Goal: Task Accomplishment & Management: Use online tool/utility

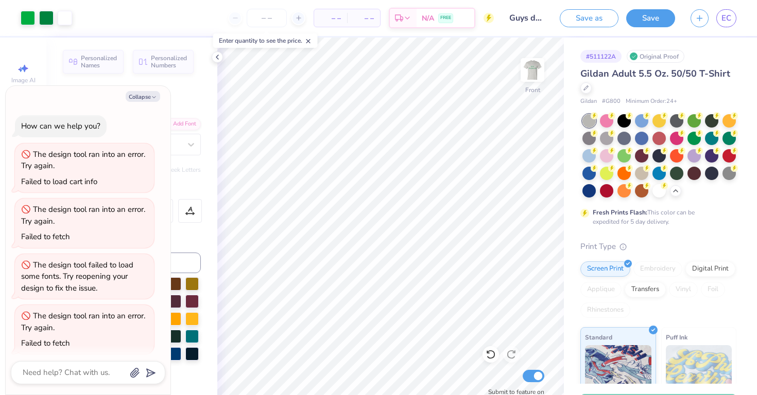
scroll to position [62, 0]
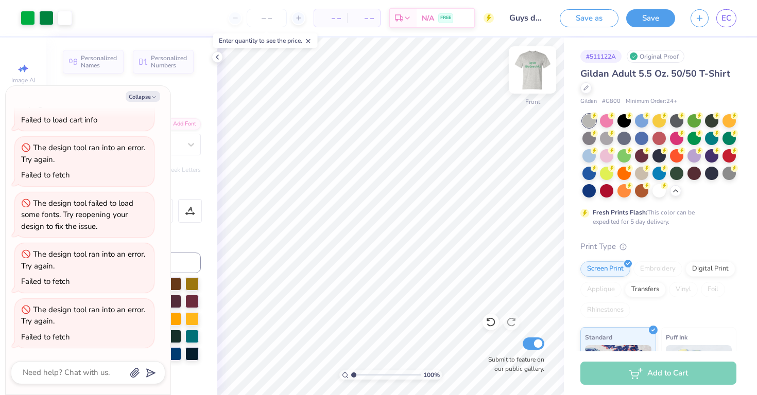
click at [530, 84] on img at bounding box center [532, 69] width 41 height 41
click at [219, 57] on icon at bounding box center [217, 57] width 8 height 8
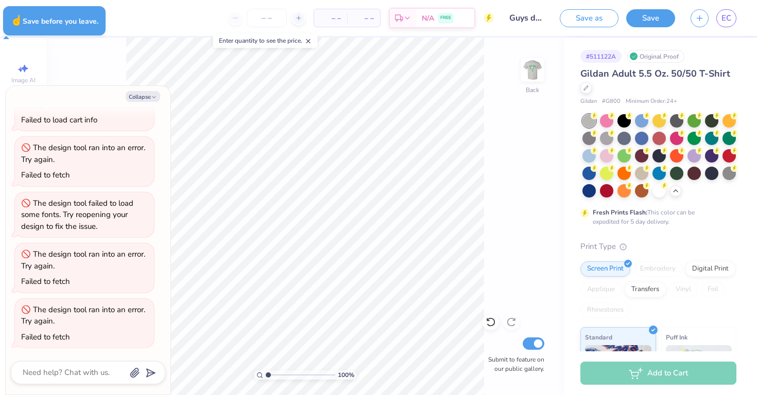
type textarea "x"
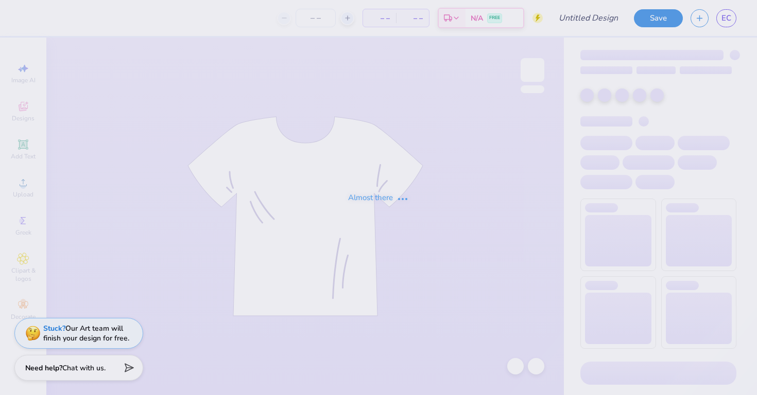
type input "Guys day tee shirt"
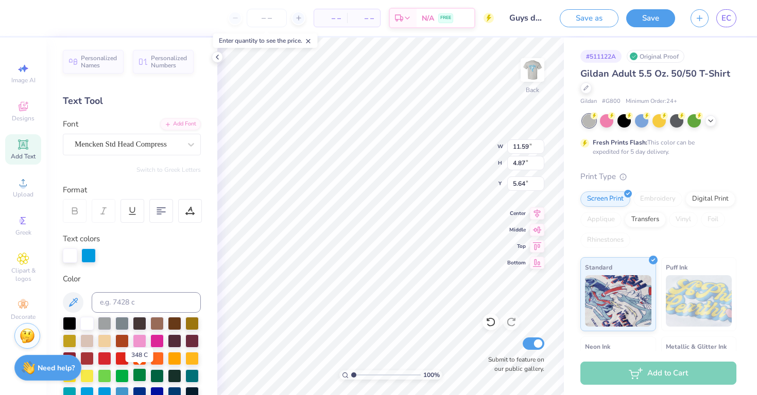
click at [144, 377] on div at bounding box center [139, 375] width 13 height 13
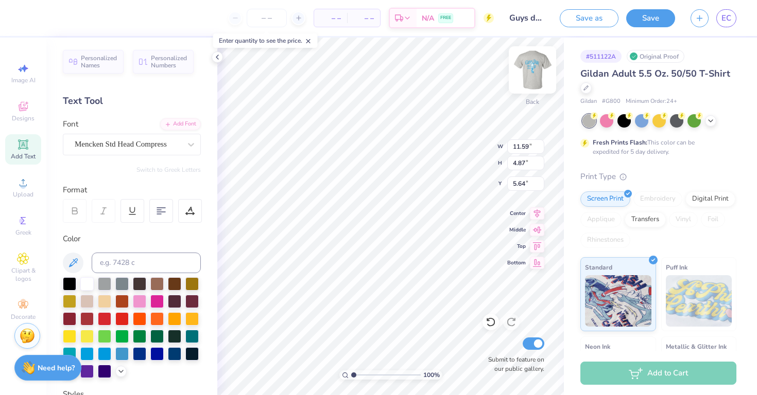
click at [541, 66] on img at bounding box center [532, 69] width 41 height 41
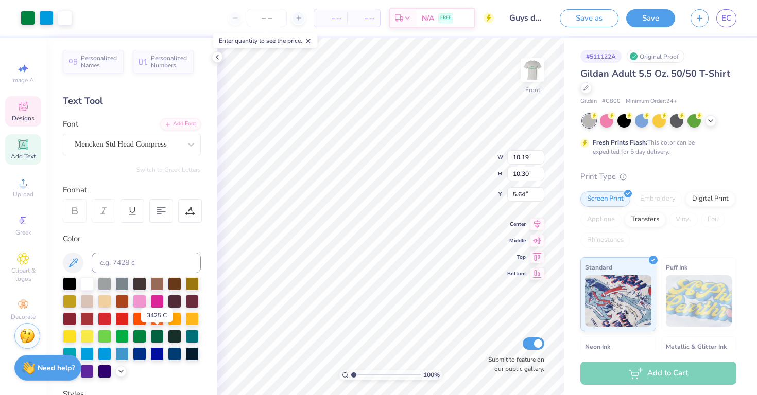
click at [153, 338] on div at bounding box center [156, 336] width 13 height 13
type input "5.66"
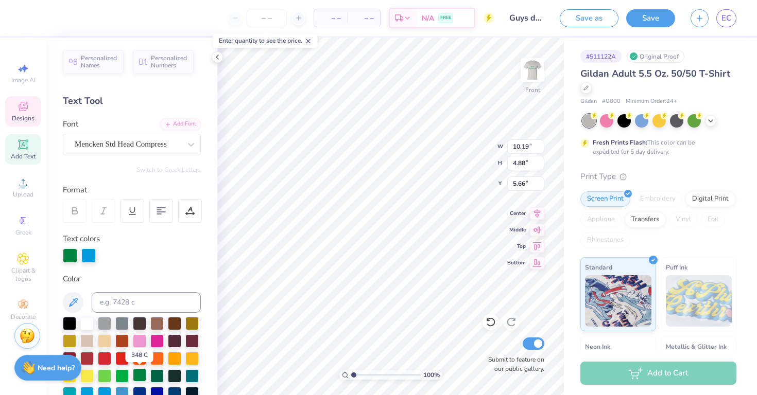
click at [141, 373] on div at bounding box center [139, 375] width 13 height 13
click at [135, 373] on div at bounding box center [139, 375] width 13 height 13
type input "3.33"
type input "1.30"
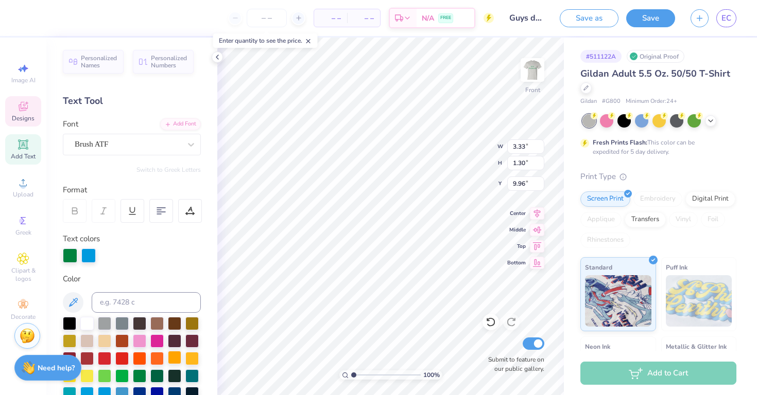
type input "9.96"
click at [135, 377] on div at bounding box center [139, 375] width 13 height 13
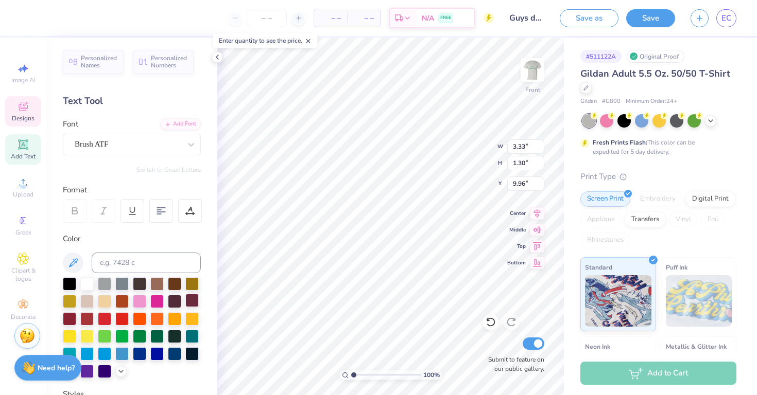
type input "2.20"
type input "11.69"
click at [140, 337] on div at bounding box center [139, 335] width 13 height 13
type input "1.76"
type input "1.09"
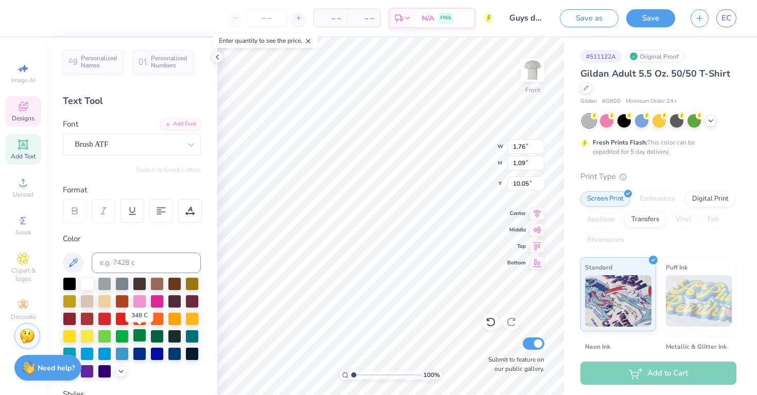
click at [141, 335] on div at bounding box center [139, 335] width 13 height 13
type input "11.14"
click at [138, 342] on div at bounding box center [139, 341] width 6 height 3
click at [138, 340] on div at bounding box center [139, 335] width 13 height 13
type input "5.20"
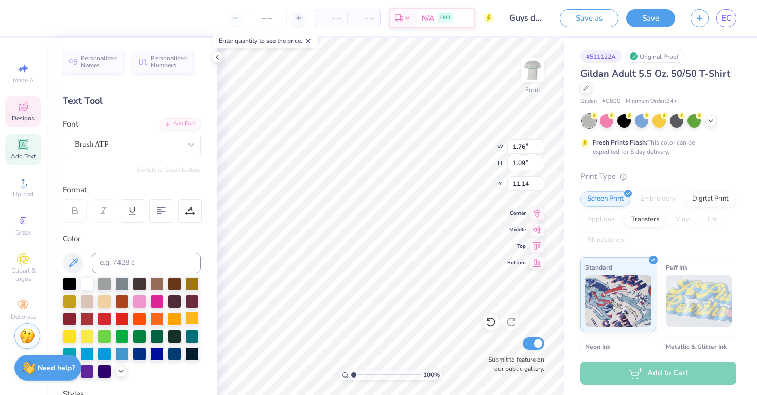
type input "8.32"
type input "7.53"
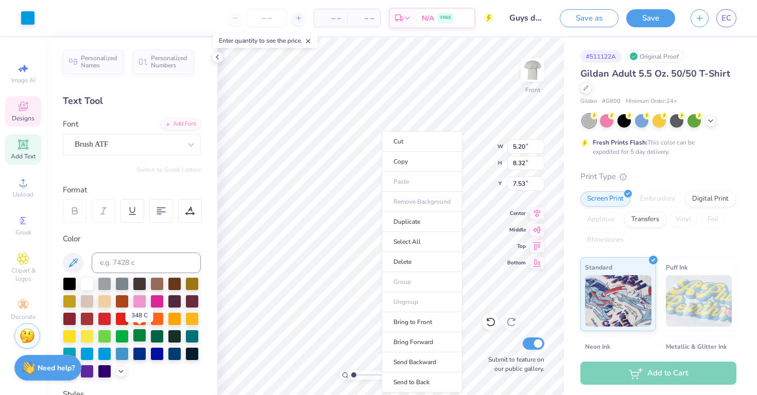
click at [134, 339] on div at bounding box center [139, 335] width 13 height 13
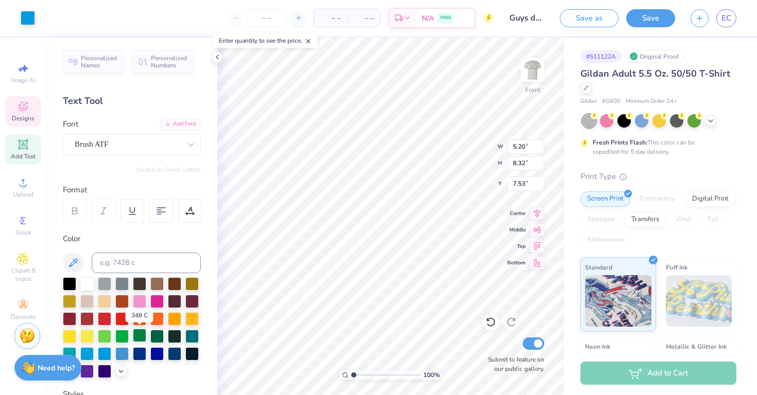
click at [144, 336] on div at bounding box center [139, 335] width 13 height 13
click at [141, 338] on div at bounding box center [139, 335] width 13 height 13
click at [145, 338] on div at bounding box center [139, 335] width 13 height 13
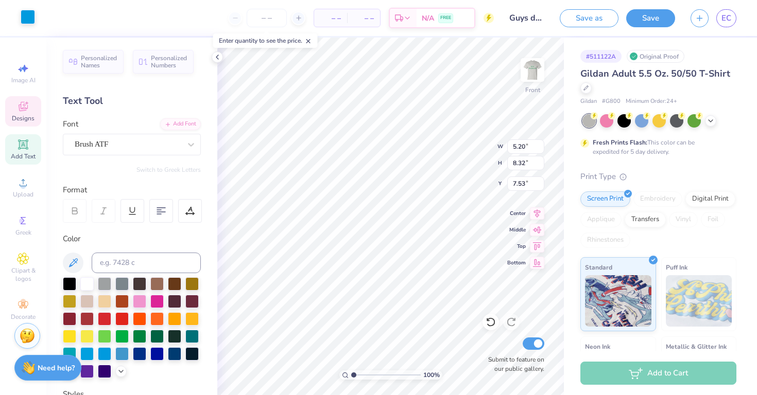
click at [25, 16] on div at bounding box center [28, 17] width 14 height 14
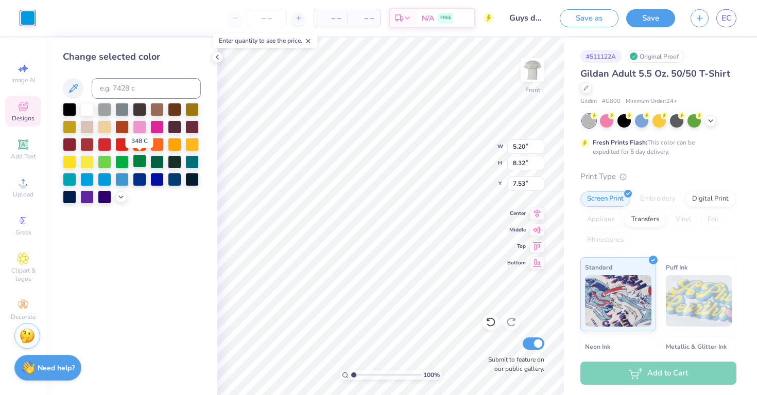
click at [141, 162] on div at bounding box center [139, 160] width 13 height 13
